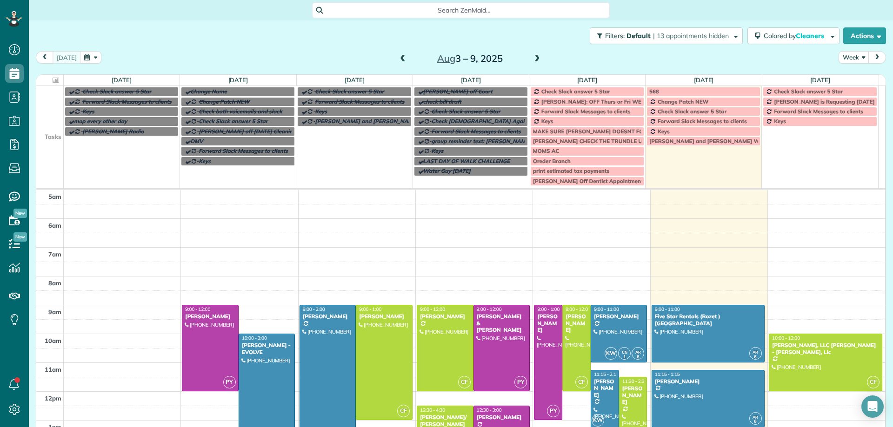
scroll to position [58, 0]
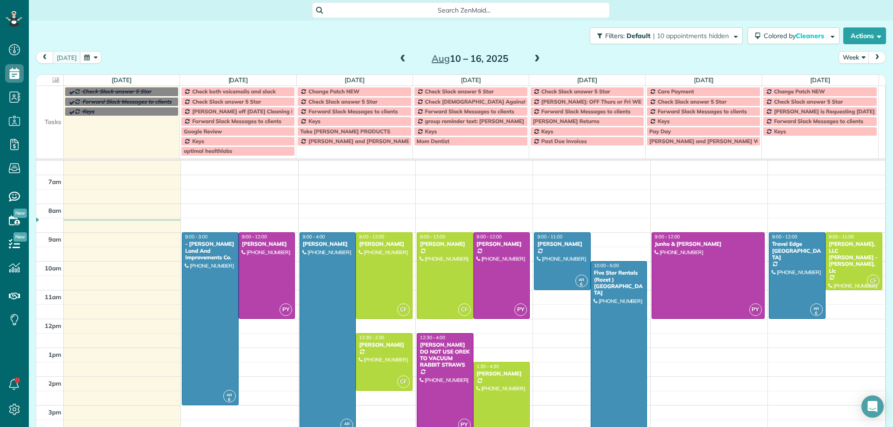
scroll to position [58, 0]
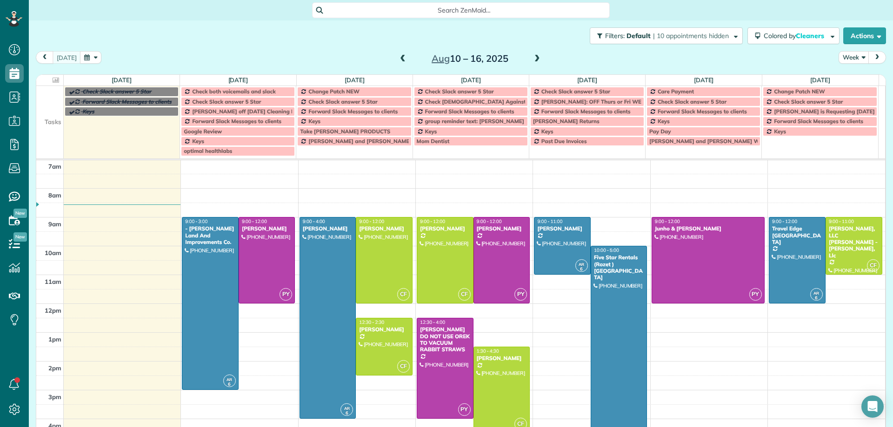
click at [533, 57] on span at bounding box center [537, 59] width 10 height 8
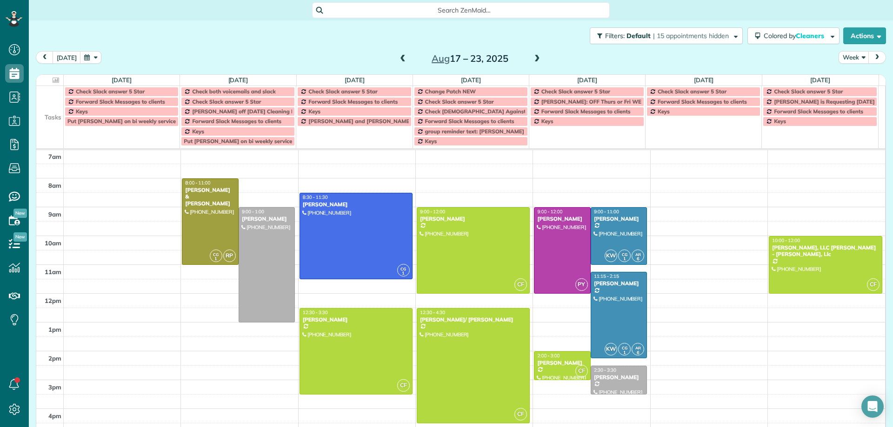
click at [533, 59] on span at bounding box center [537, 59] width 10 height 8
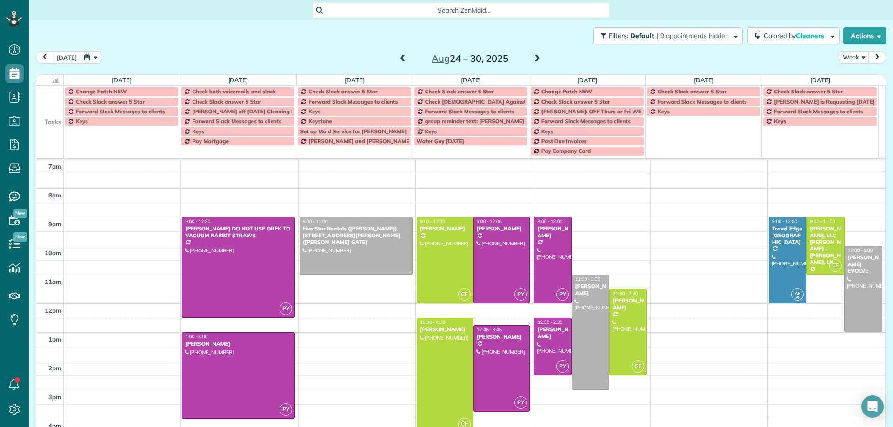
click at [534, 58] on span at bounding box center [537, 59] width 10 height 8
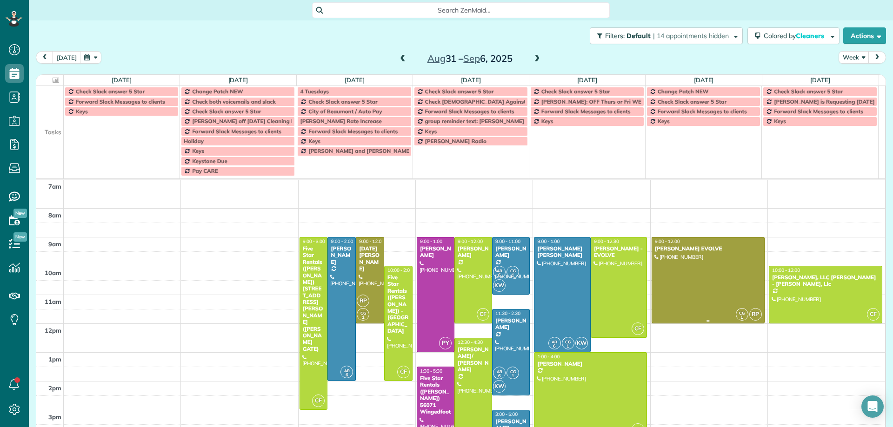
click at [660, 273] on div at bounding box center [708, 281] width 112 height 86
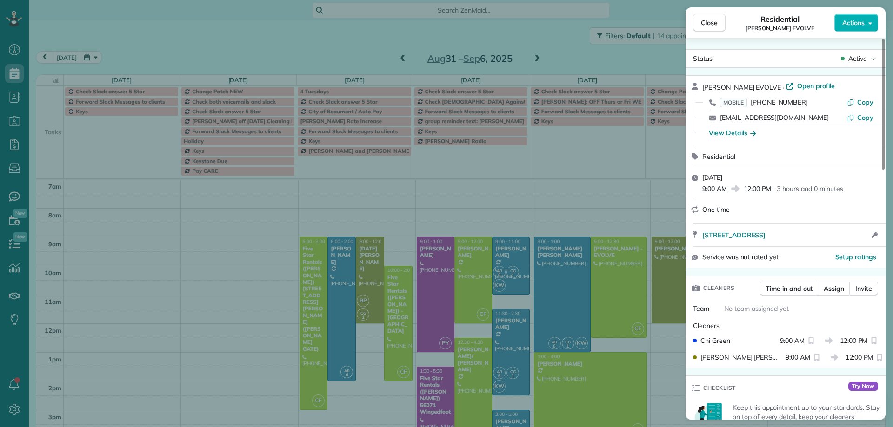
click at [369, 286] on div "Close Residential Kim Stanga EVOLVE Actions Status Active Kim Stanga EVOLVE · O…" at bounding box center [446, 213] width 893 height 427
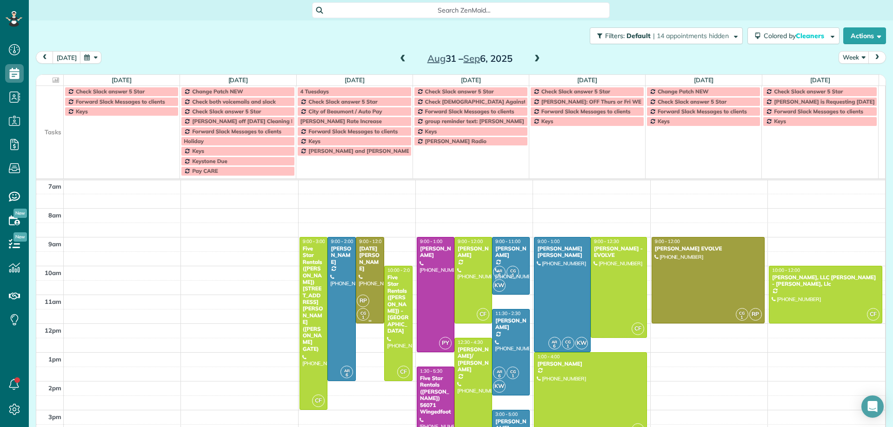
click at [369, 285] on div at bounding box center [369, 281] width 27 height 86
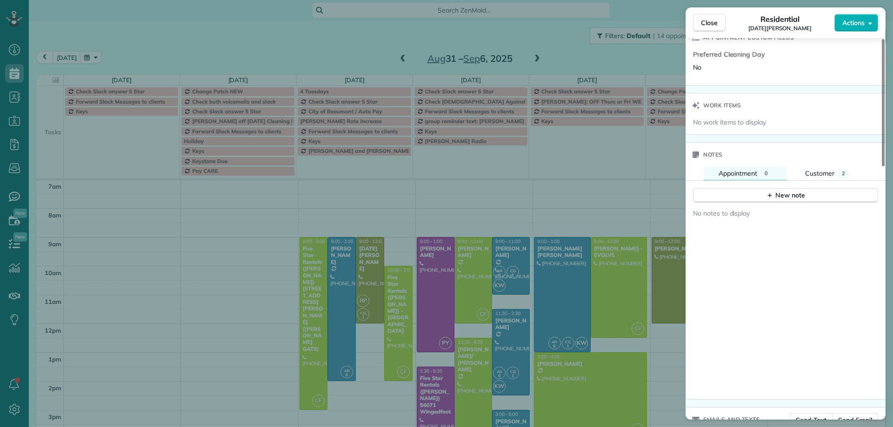
scroll to position [755, 0]
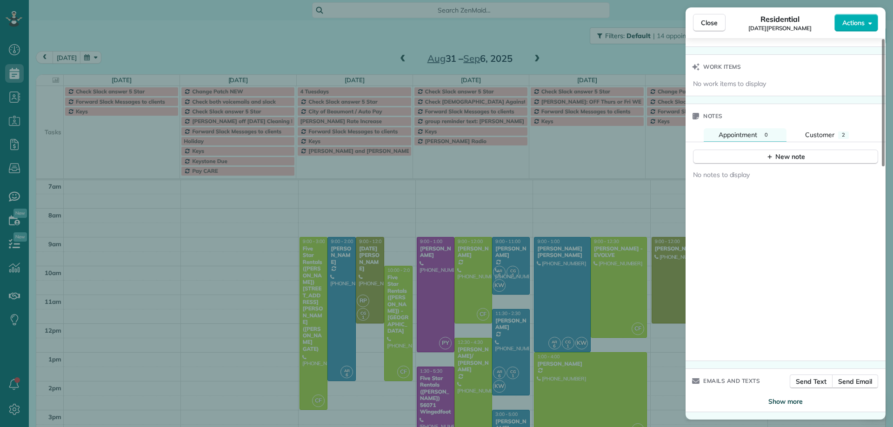
click at [778, 401] on span "Show more" at bounding box center [785, 401] width 34 height 9
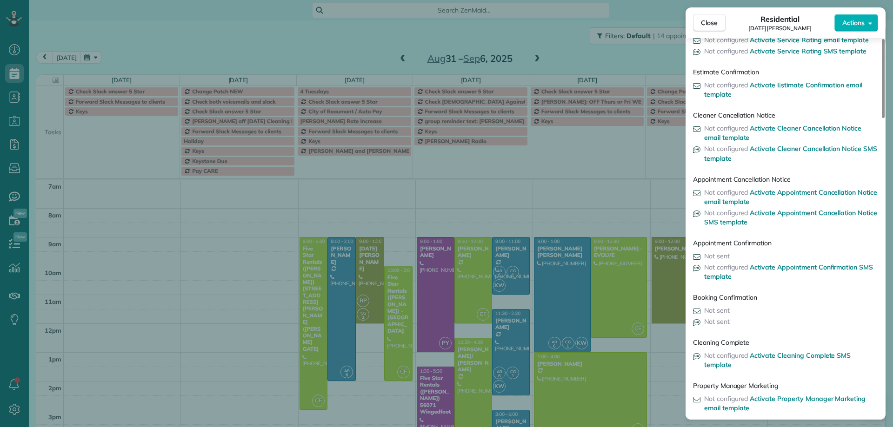
scroll to position [1457, 0]
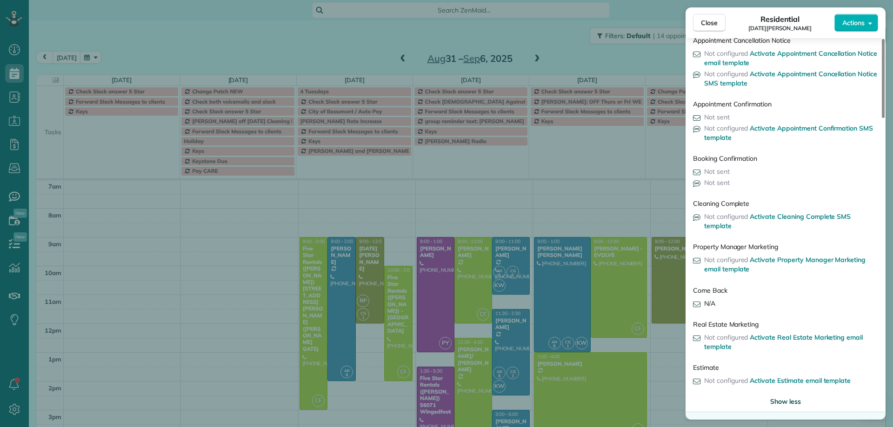
click at [780, 403] on span "Show less" at bounding box center [785, 401] width 31 height 9
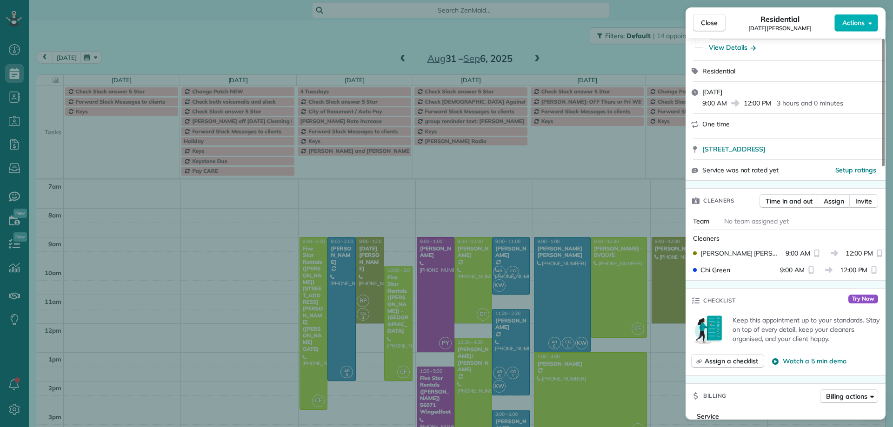
scroll to position [0, 0]
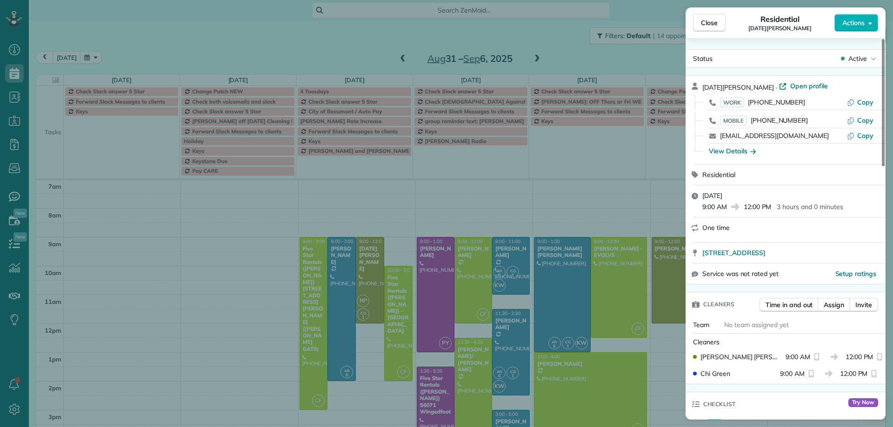
click at [672, 292] on div "Close Residential Karma Ramsey Actions Status Active Karma Ramsey · Open profil…" at bounding box center [446, 213] width 893 height 427
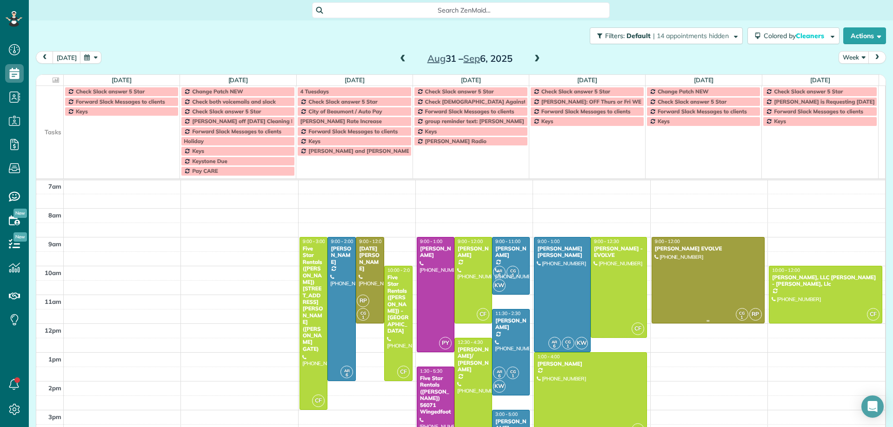
click at [672, 292] on div at bounding box center [708, 281] width 112 height 86
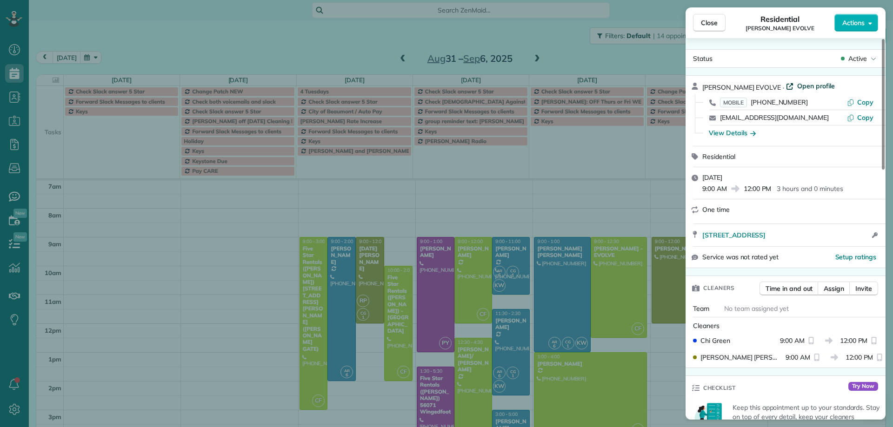
click at [797, 86] on span "Open profile" at bounding box center [816, 85] width 38 height 9
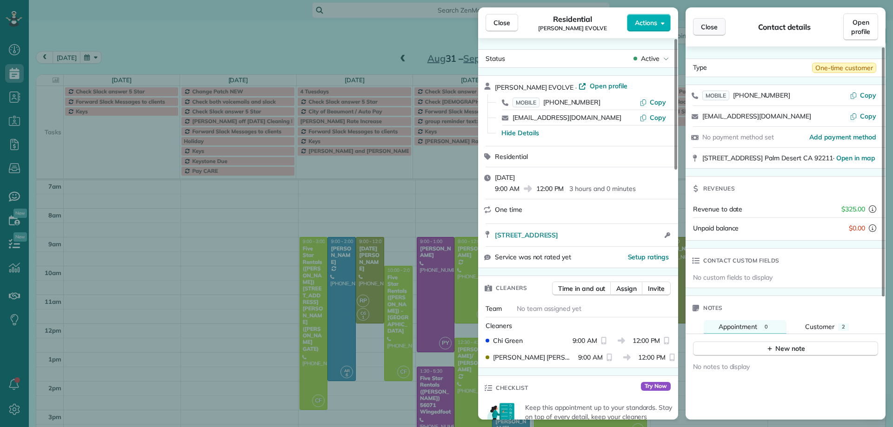
click at [709, 27] on span "Close" at bounding box center [709, 26] width 17 height 9
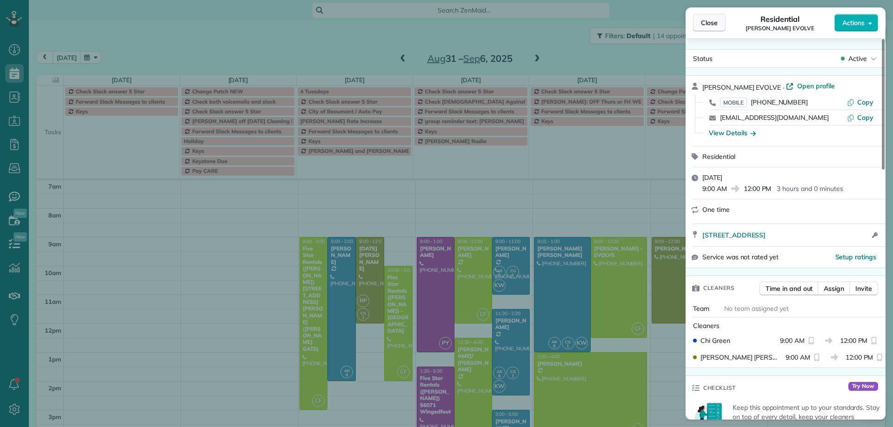
click at [715, 24] on span "Close" at bounding box center [709, 22] width 17 height 9
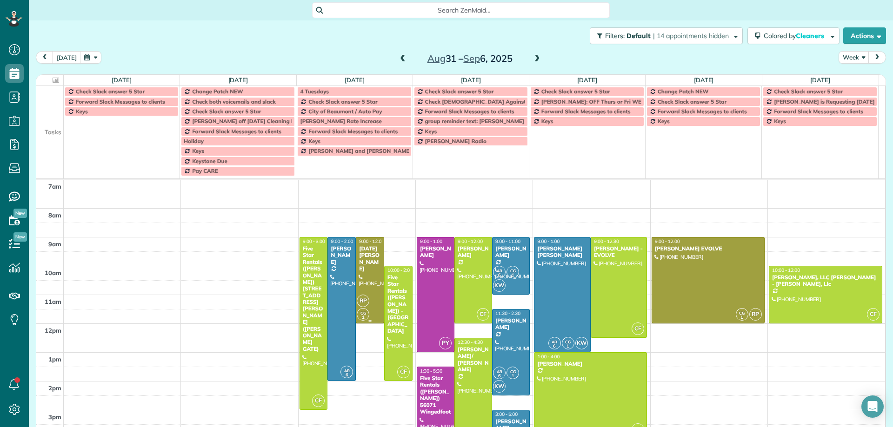
click at [363, 278] on div at bounding box center [369, 281] width 27 height 86
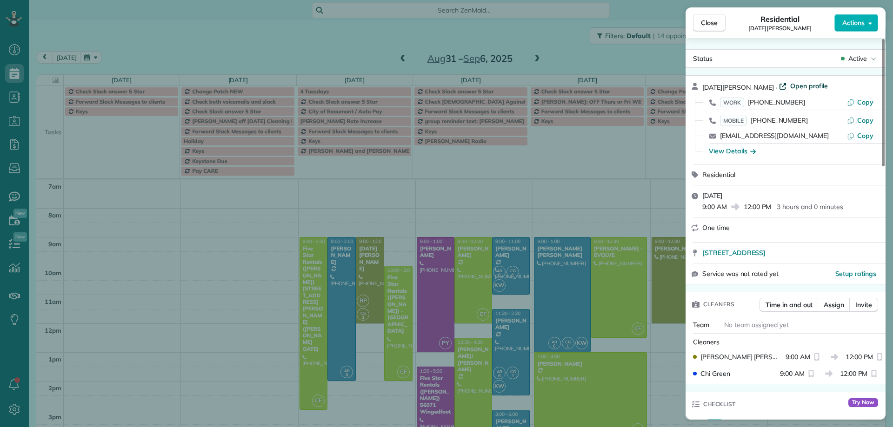
click at [790, 86] on span "Open profile" at bounding box center [809, 85] width 38 height 9
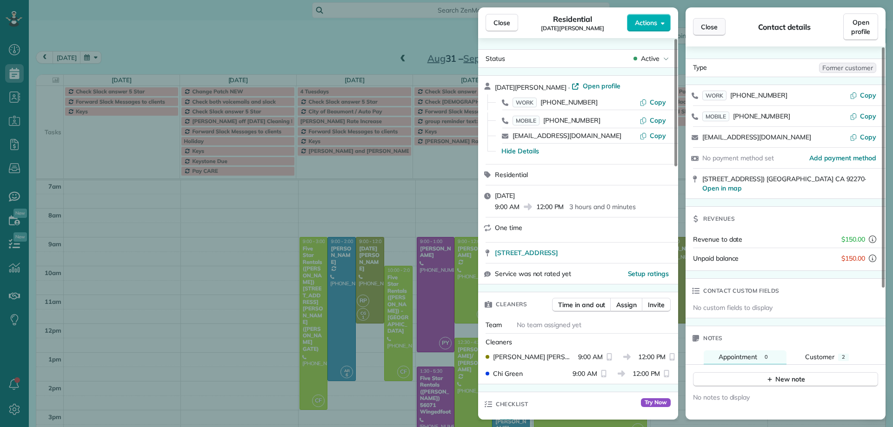
click at [709, 27] on span "Close" at bounding box center [709, 26] width 17 height 9
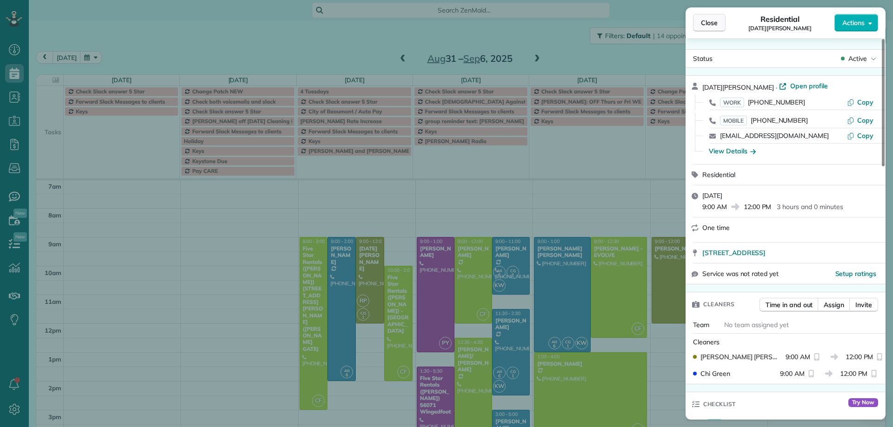
click at [706, 25] on span "Close" at bounding box center [709, 22] width 17 height 9
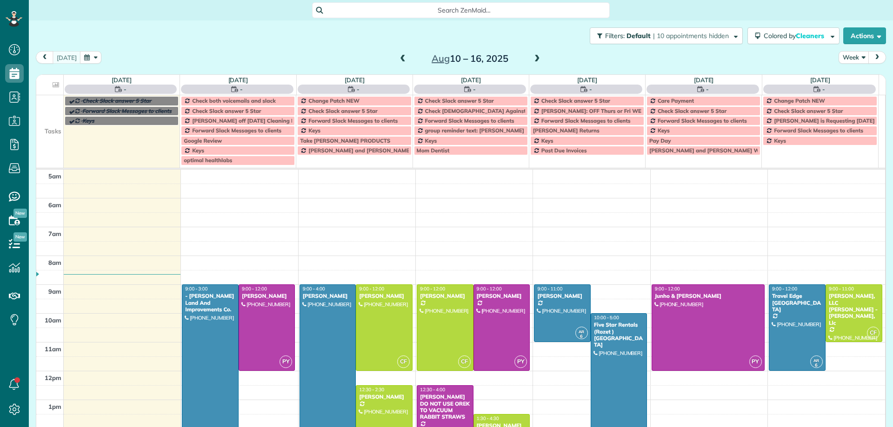
scroll to position [58, 0]
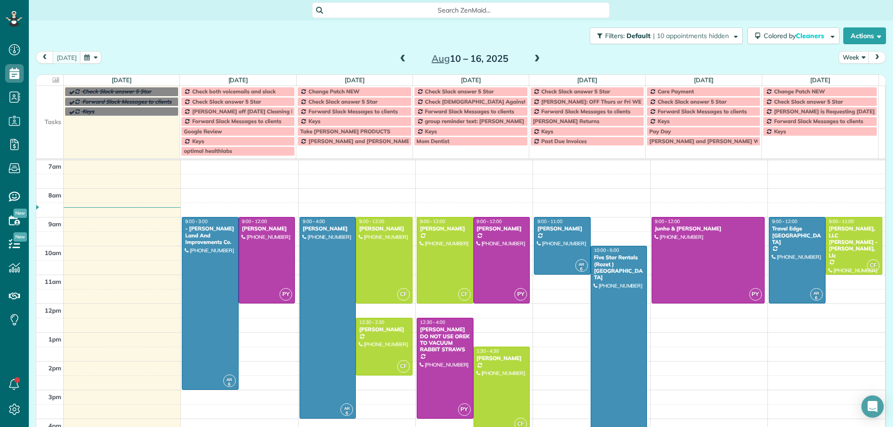
click at [532, 59] on span at bounding box center [537, 59] width 10 height 8
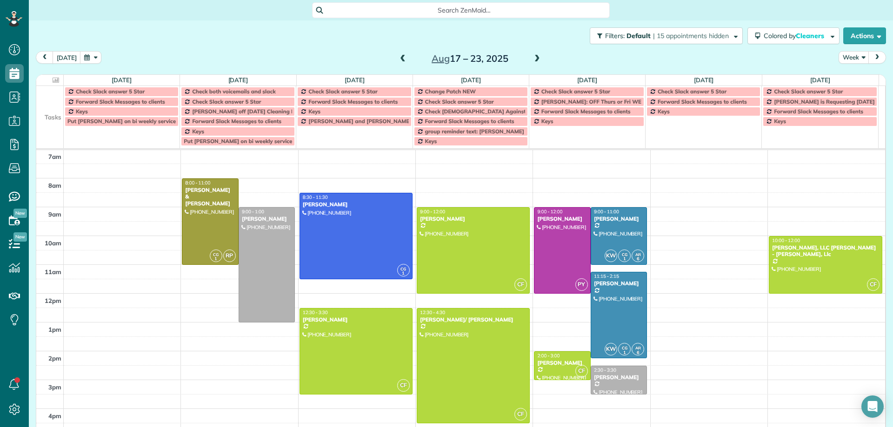
click at [532, 59] on span at bounding box center [537, 59] width 10 height 8
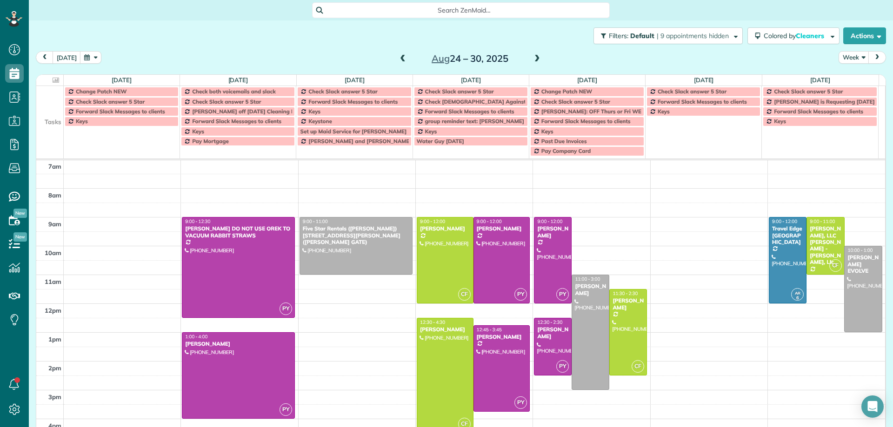
click at [532, 59] on span at bounding box center [537, 59] width 10 height 8
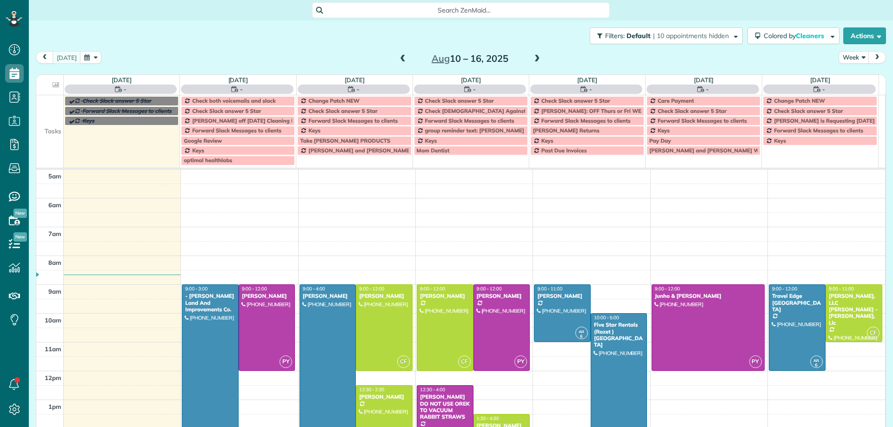
scroll to position [58, 0]
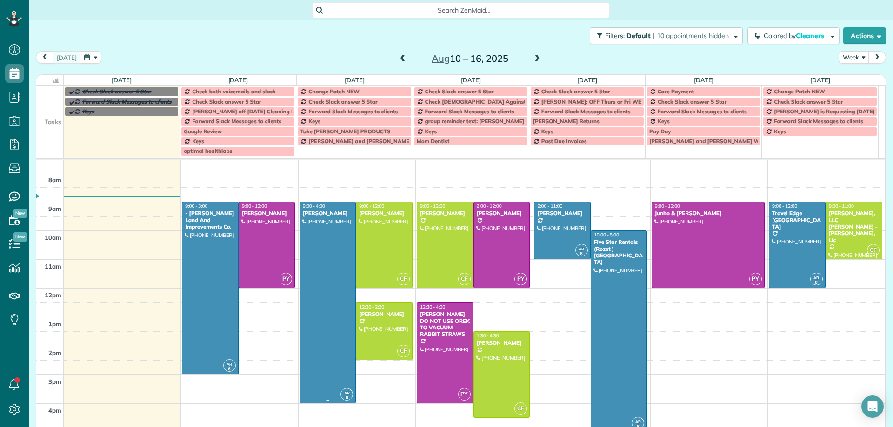
scroll to position [63, 0]
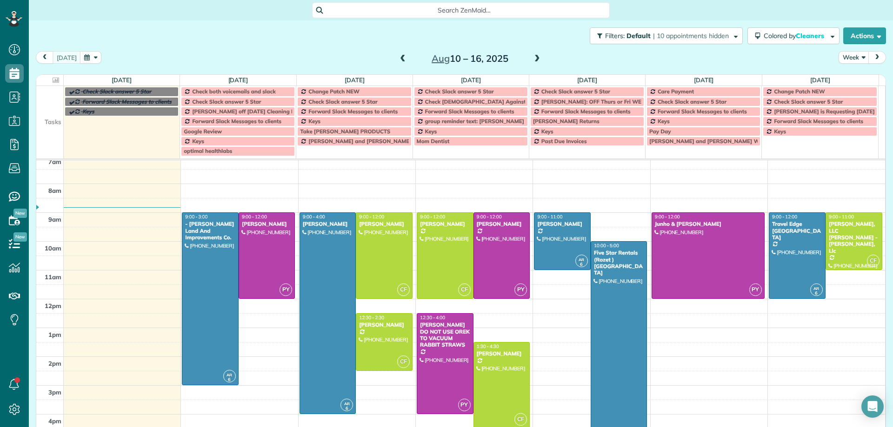
click at [535, 58] on span at bounding box center [537, 59] width 10 height 8
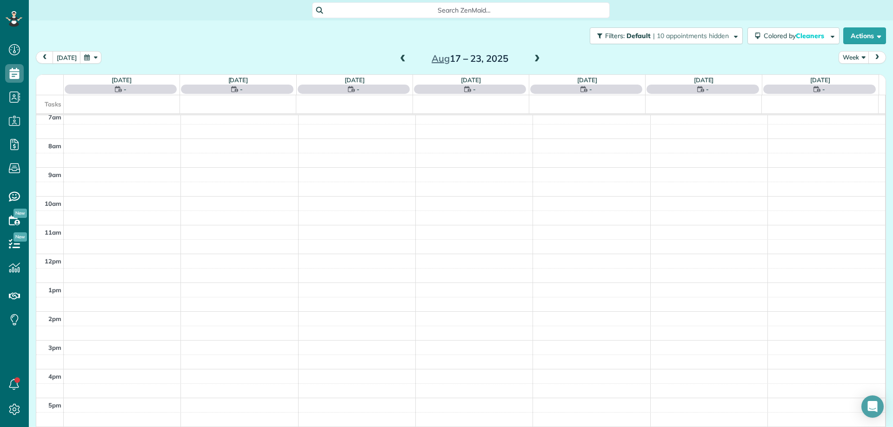
scroll to position [58, 0]
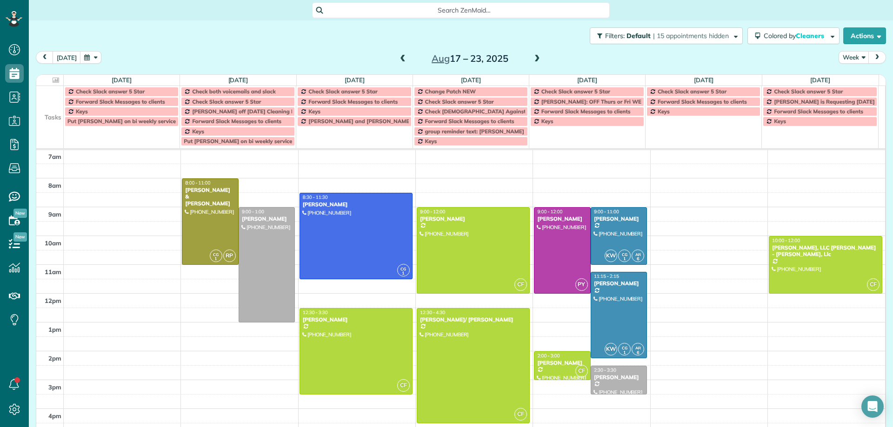
click at [534, 59] on span at bounding box center [537, 59] width 10 height 8
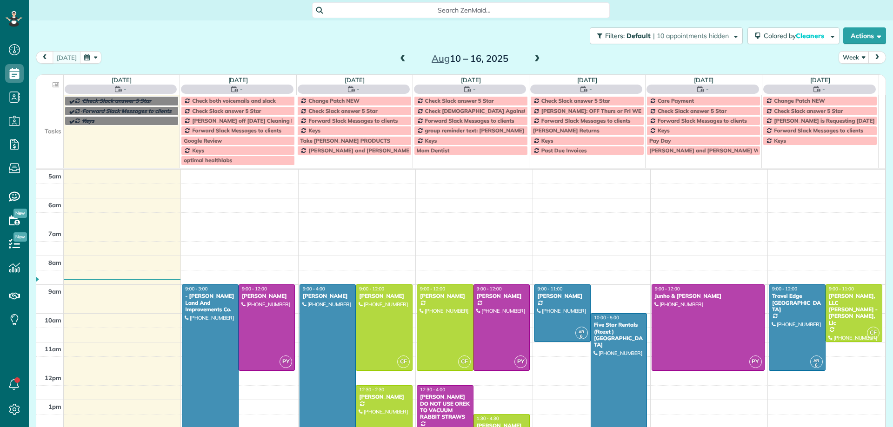
scroll to position [58, 0]
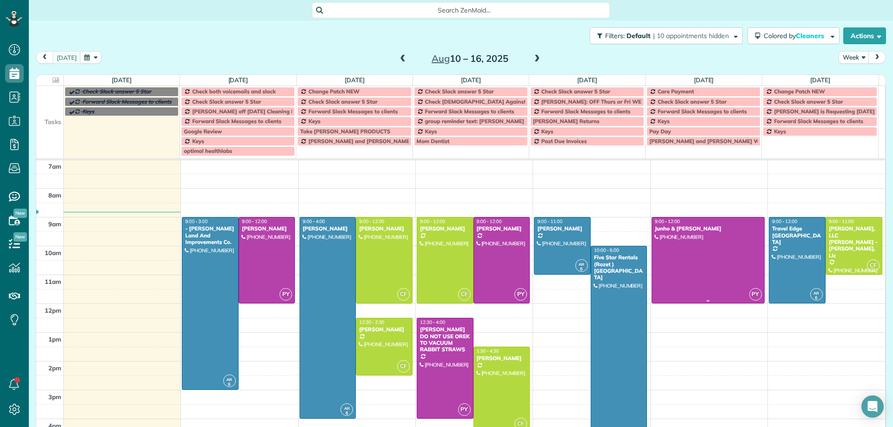
click at [681, 241] on div at bounding box center [708, 261] width 112 height 86
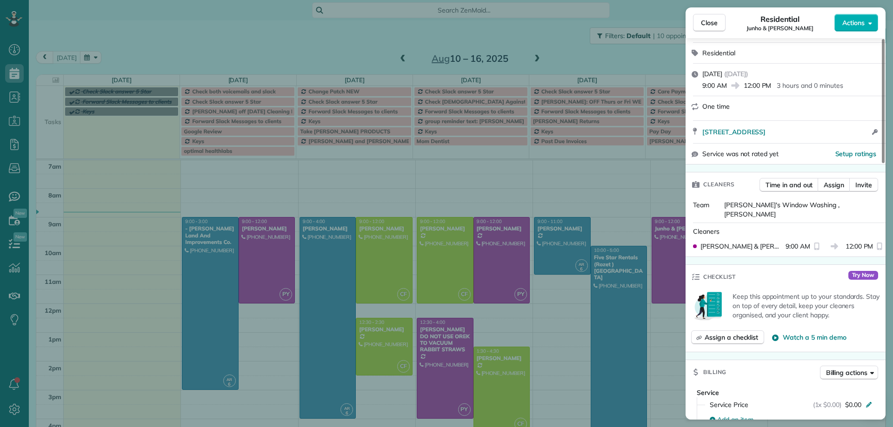
scroll to position [81, 0]
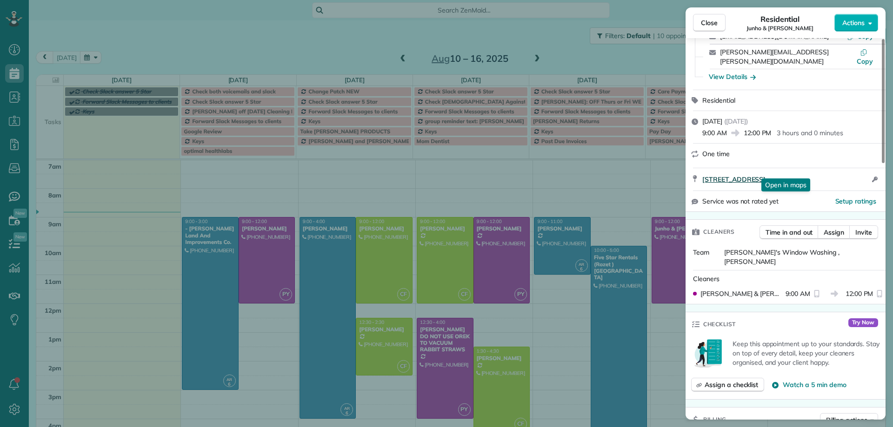
click at [752, 175] on span "296 Paseo Vista Circle Palm Desert CA 92260" at bounding box center [733, 179] width 63 height 9
click at [713, 25] on span "Close" at bounding box center [709, 22] width 17 height 9
